Goal: Transaction & Acquisition: Purchase product/service

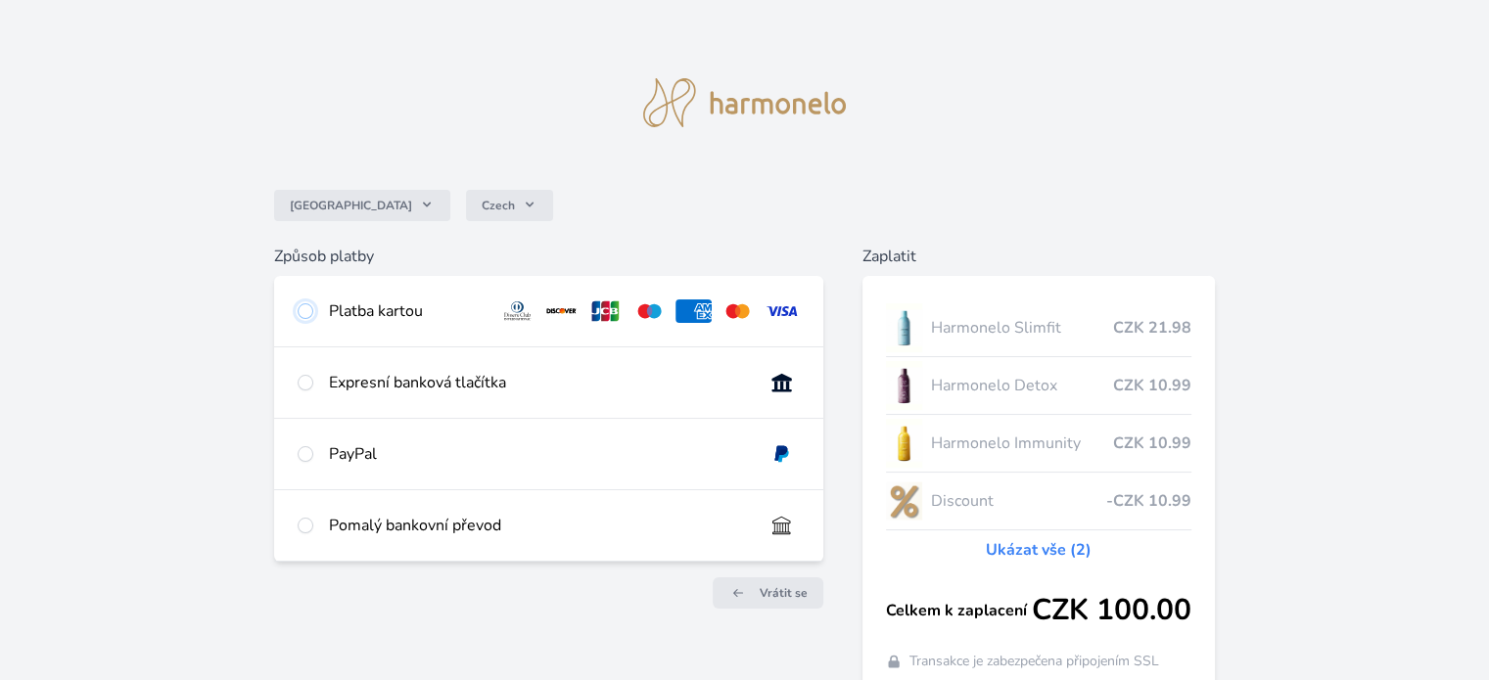
click at [308, 312] on input "radio" at bounding box center [306, 311] width 16 height 16
radio input "true"
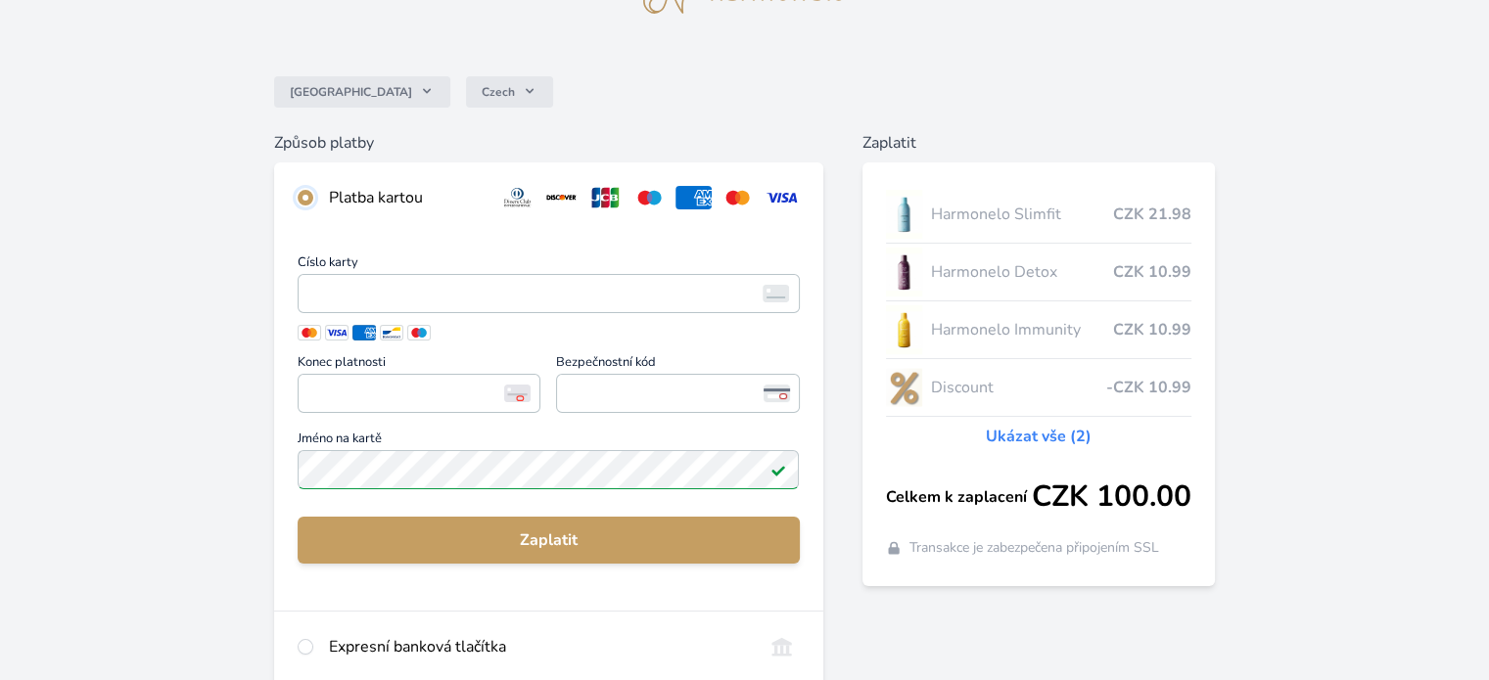
scroll to position [114, 0]
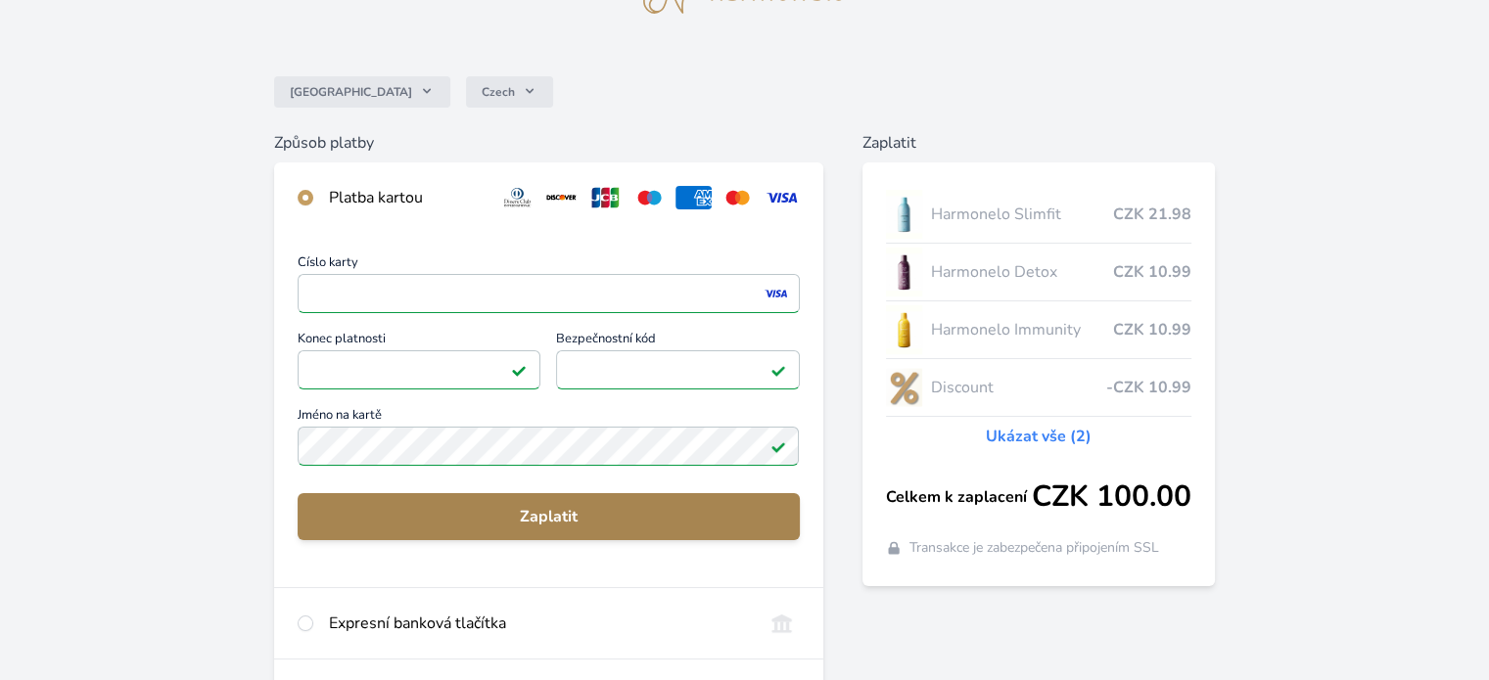
click at [595, 508] on span "Zaplatit" at bounding box center [548, 516] width 470 height 23
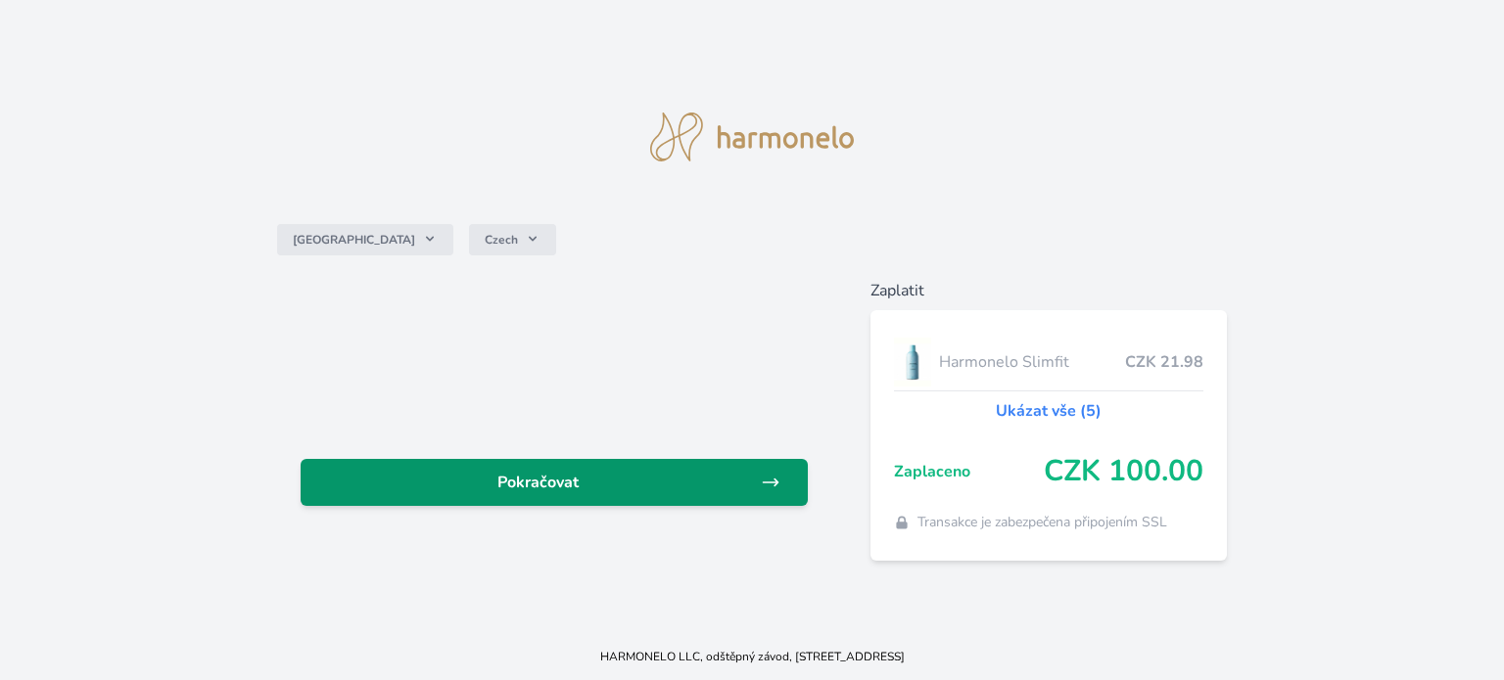
click at [566, 479] on span "Pokračovat" at bounding box center [538, 482] width 444 height 23
